Goal: Book appointment/travel/reservation

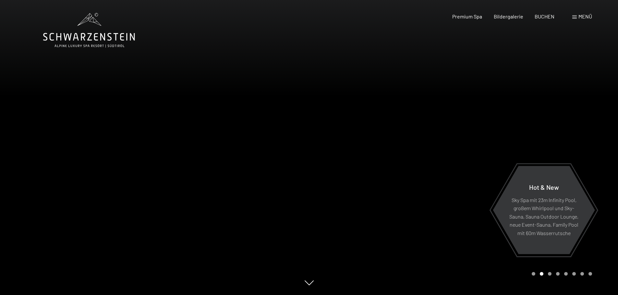
click at [573, 18] on span at bounding box center [574, 17] width 5 height 3
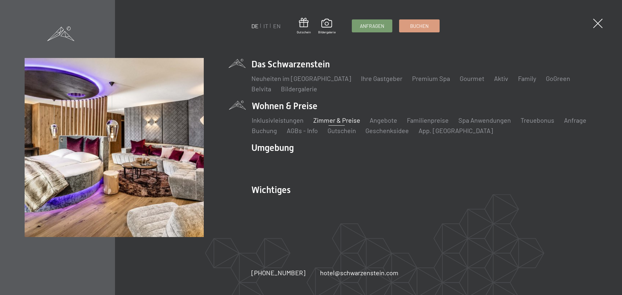
click at [323, 121] on link "Zimmer & Preise" at bounding box center [336, 120] width 47 height 8
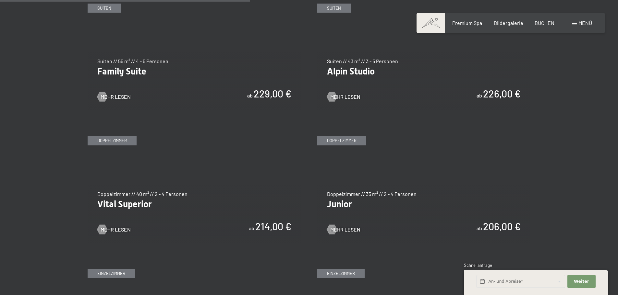
scroll to position [843, 0]
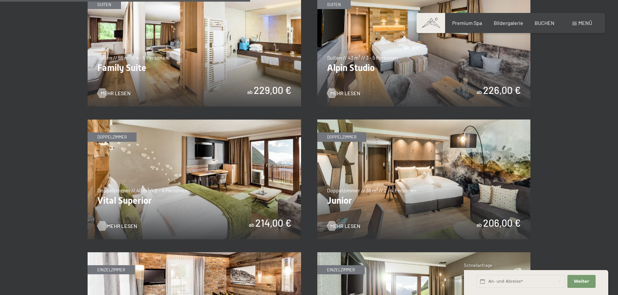
click at [116, 226] on span "Mehr Lesen" at bounding box center [122, 226] width 30 height 7
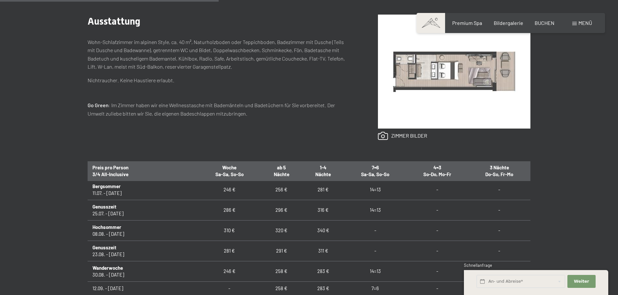
scroll to position [454, 0]
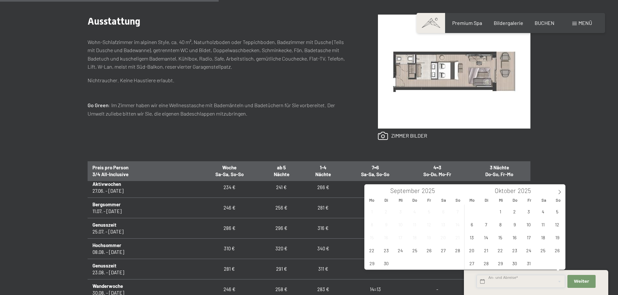
click at [491, 284] on input "text" at bounding box center [520, 281] width 88 height 13
click at [559, 193] on icon at bounding box center [559, 192] width 5 height 5
type input "2026"
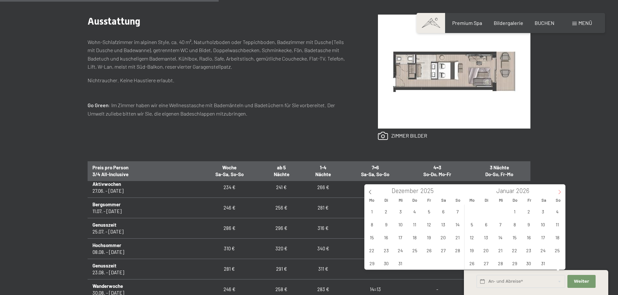
click at [559, 193] on icon at bounding box center [559, 192] width 5 height 5
type input "2026"
click at [559, 193] on icon at bounding box center [559, 192] width 5 height 5
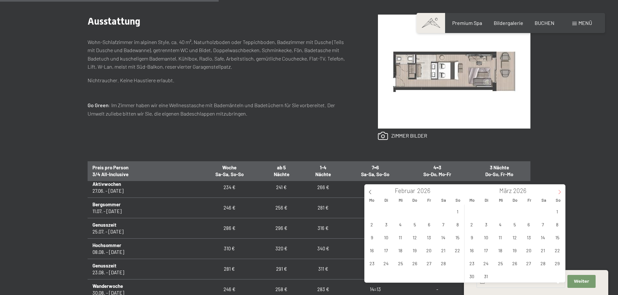
click at [559, 193] on icon at bounding box center [559, 192] width 5 height 5
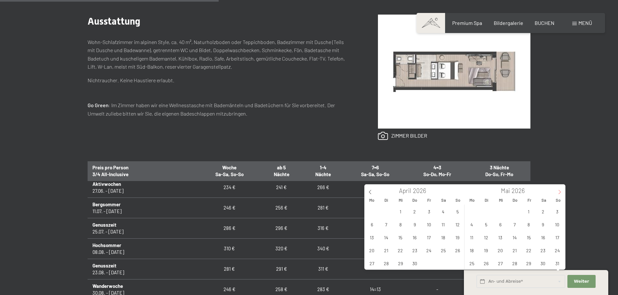
click at [559, 193] on icon at bounding box center [559, 192] width 5 height 5
click at [559, 192] on icon at bounding box center [559, 192] width 5 height 5
click at [543, 211] on span "4" at bounding box center [542, 211] width 13 height 13
click at [541, 226] on span "11" at bounding box center [542, 224] width 13 height 13
type input "Sa. 04.07.2026 - Sa. 11.07.2026"
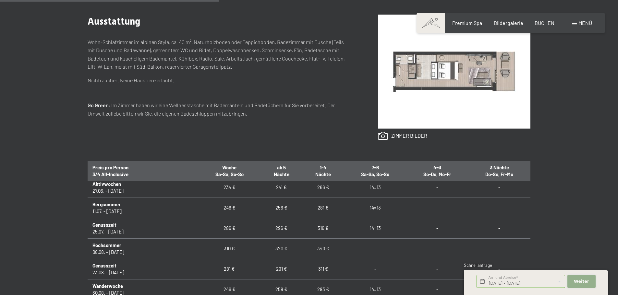
click at [586, 282] on span "Weiter" at bounding box center [580, 282] width 15 height 6
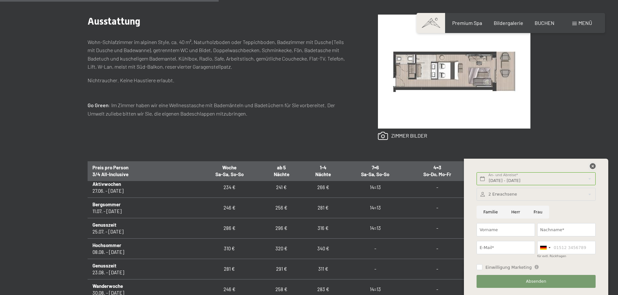
click at [593, 165] on icon at bounding box center [592, 166] width 6 height 6
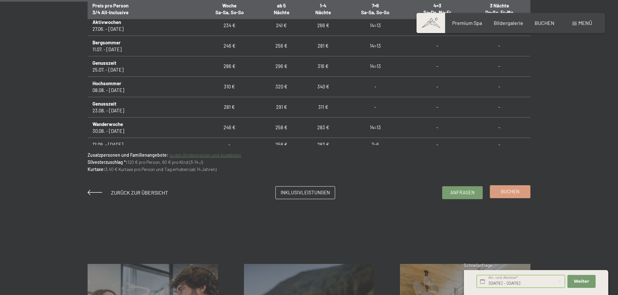
click at [506, 193] on span "Buchen" at bounding box center [509, 191] width 18 height 7
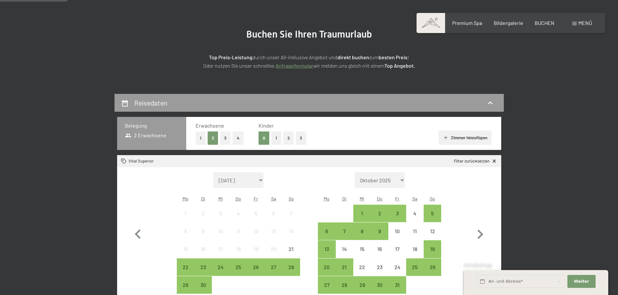
scroll to position [130, 0]
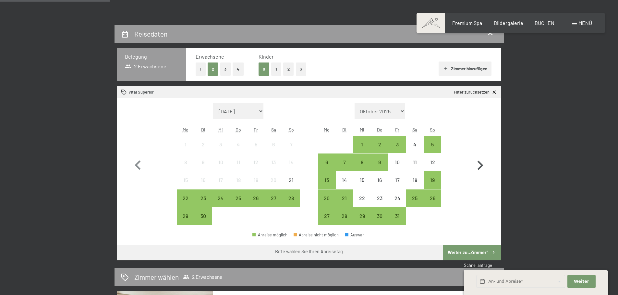
click at [479, 165] on icon "button" at bounding box center [479, 165] width 19 height 19
select select "[DATE]"
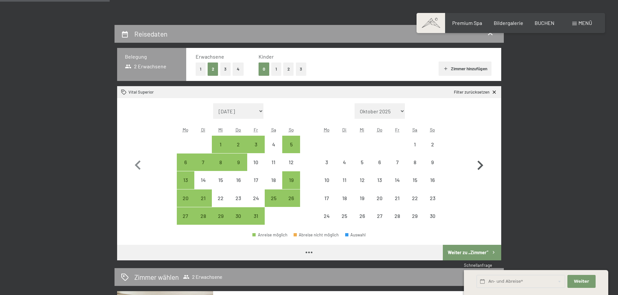
click at [479, 165] on icon "button" at bounding box center [479, 165] width 19 height 19
select select "[DATE]"
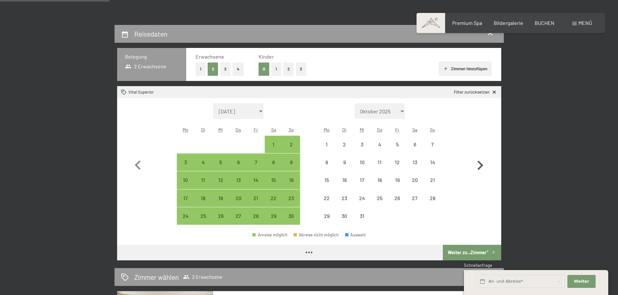
click at [479, 165] on icon "button" at bounding box center [479, 165] width 19 height 19
select select "[DATE]"
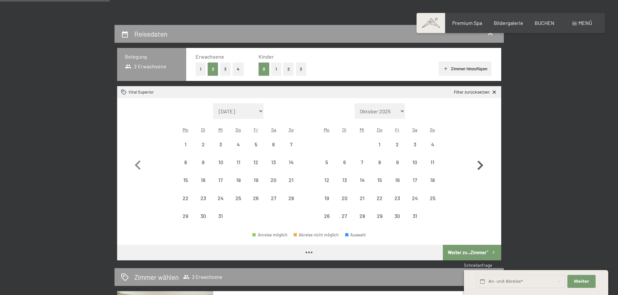
select select "[DATE]"
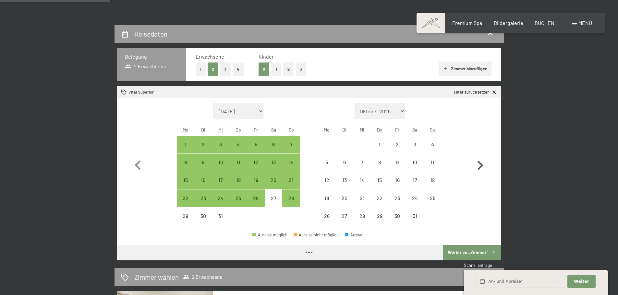
select select "[DATE]"
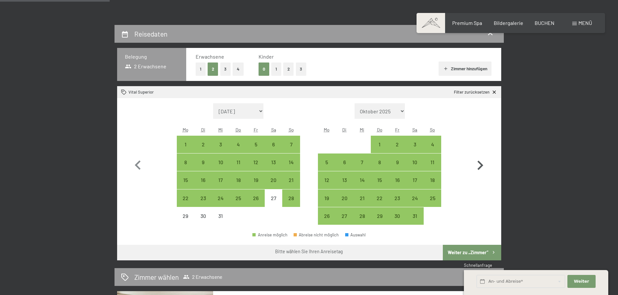
click at [479, 165] on icon "button" at bounding box center [479, 165] width 19 height 19
select select "[DATE]"
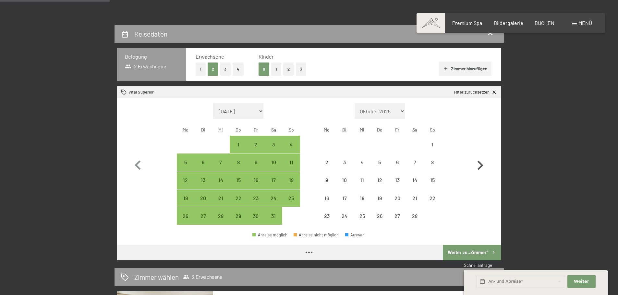
select select "[DATE]"
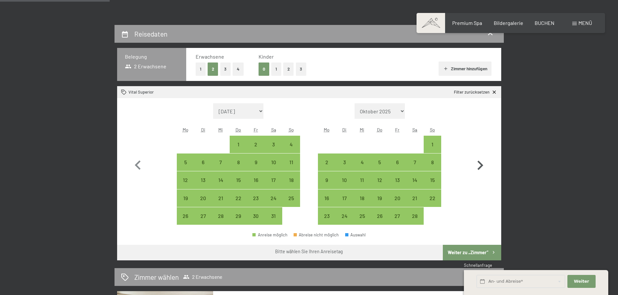
click at [479, 165] on icon "button" at bounding box center [479, 165] width 19 height 19
select select "[DATE]"
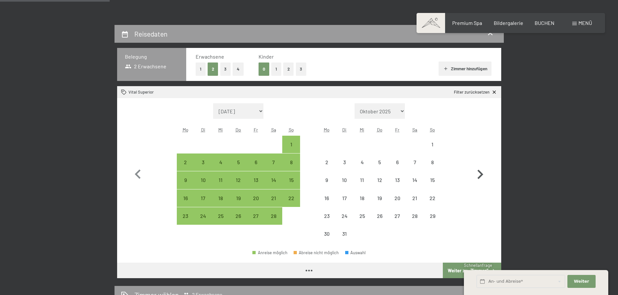
click at [479, 165] on button "button" at bounding box center [479, 173] width 19 height 140
select select "[DATE]"
click at [479, 165] on button "button" at bounding box center [479, 173] width 19 height 140
select select "[DATE]"
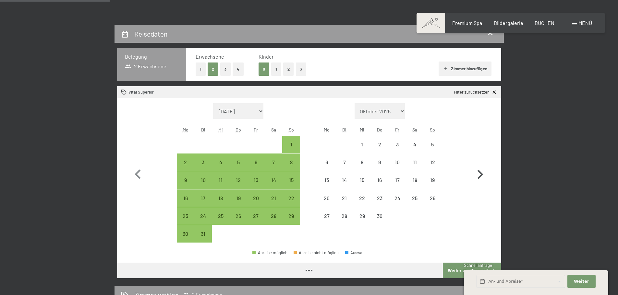
select select "[DATE]"
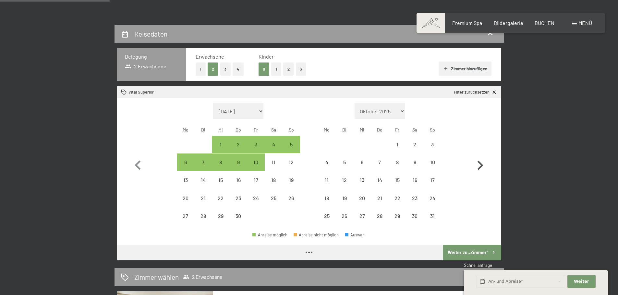
click at [479, 165] on icon "button" at bounding box center [479, 165] width 19 height 19
select select "[DATE]"
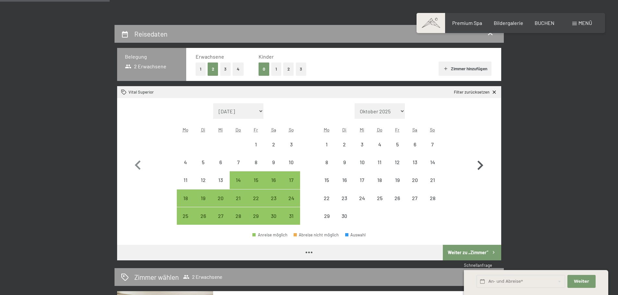
click at [479, 165] on icon "button" at bounding box center [479, 165] width 19 height 19
select select "[DATE]"
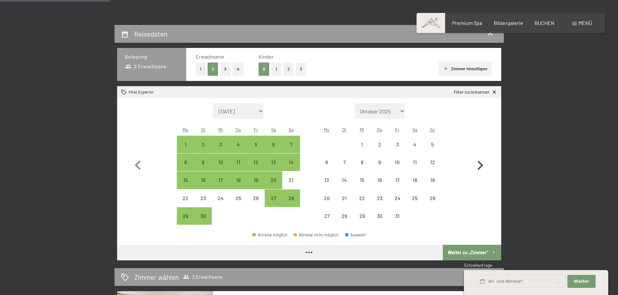
select select "[DATE]"
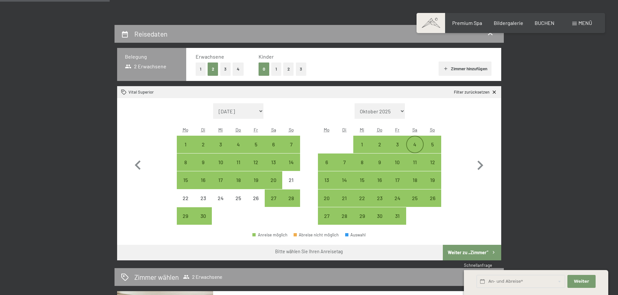
click at [414, 146] on div "4" at bounding box center [414, 150] width 16 height 16
select select "[DATE]"
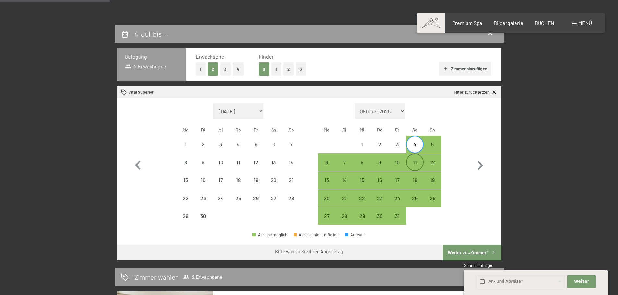
click at [414, 163] on div "11" at bounding box center [414, 168] width 16 height 16
select select "[DATE]"
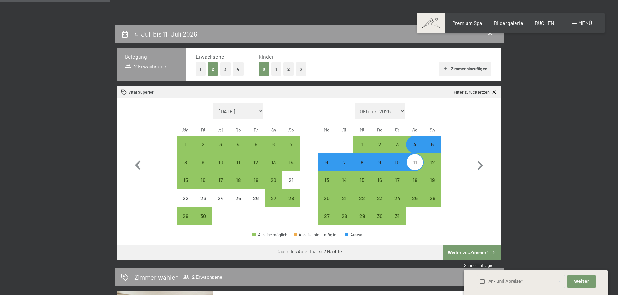
click at [472, 254] on button "Weiter zu „Zimmer“" at bounding box center [471, 253] width 58 height 16
select select "[DATE]"
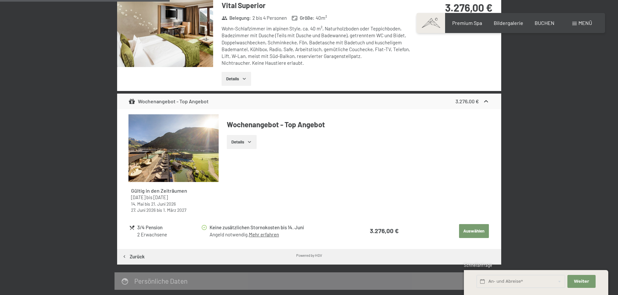
scroll to position [219, 0]
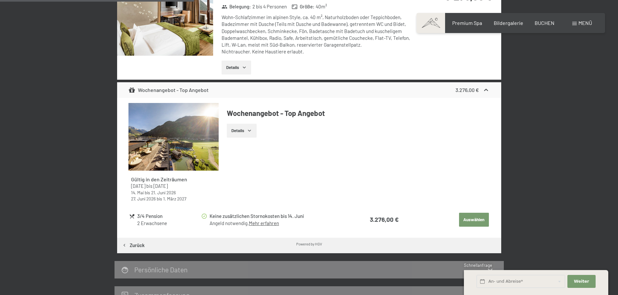
click at [238, 133] on button "Details" at bounding box center [241, 131] width 29 height 14
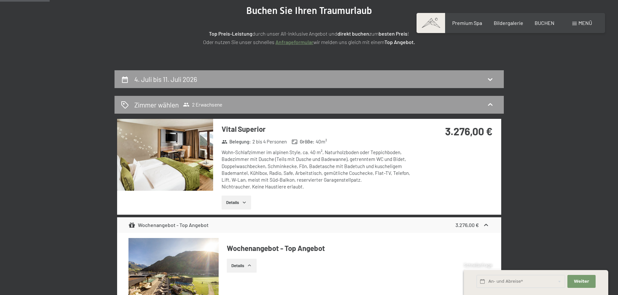
scroll to position [97, 0]
